Goal: Navigation & Orientation: Find specific page/section

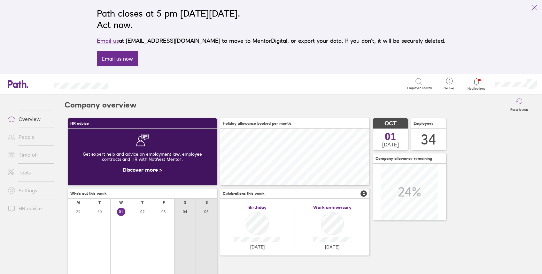
scroll to position [57, 149]
click at [533, 9] on icon "link" at bounding box center [534, 8] width 8 height 8
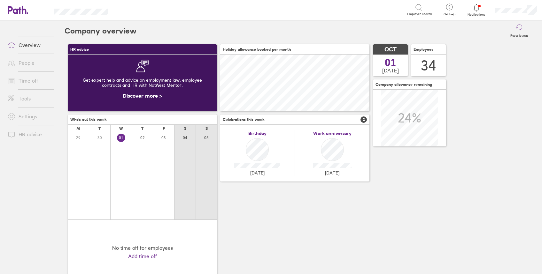
click at [31, 65] on link "People" at bounding box center [28, 63] width 51 height 13
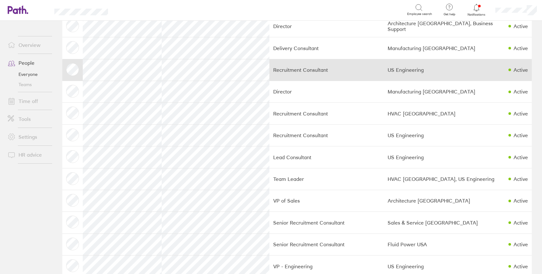
scroll to position [85, 0]
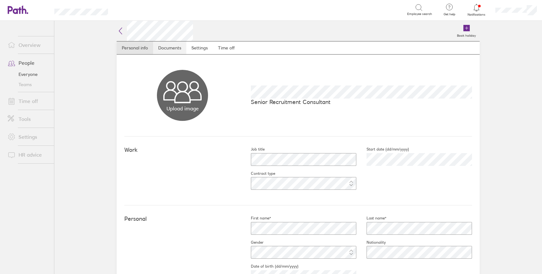
click at [171, 50] on link "Documents" at bounding box center [169, 48] width 33 height 13
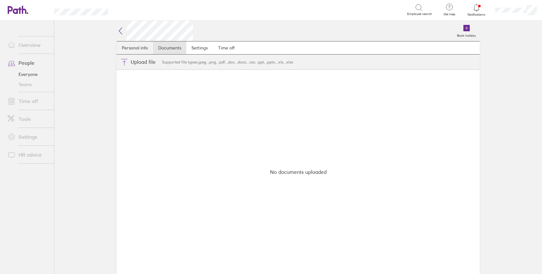
click at [132, 49] on link "Personal info" at bounding box center [135, 48] width 36 height 13
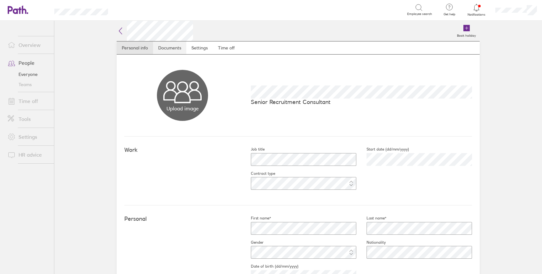
click at [160, 46] on link "Documents" at bounding box center [169, 48] width 33 height 13
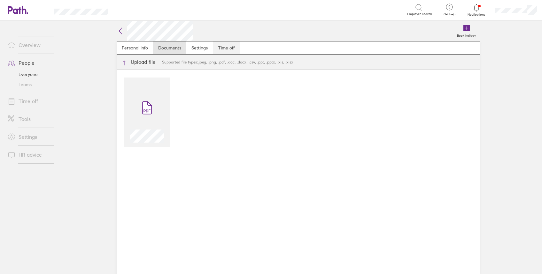
click at [224, 46] on link "Time off" at bounding box center [226, 48] width 27 height 13
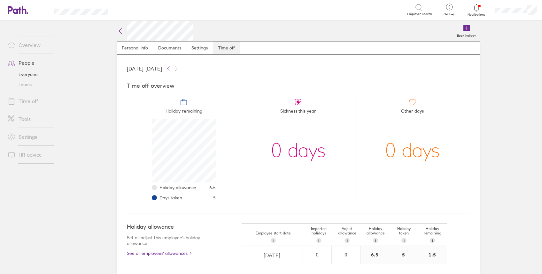
scroll to position [64, 64]
